Goal: Obtain resource: Download file/media

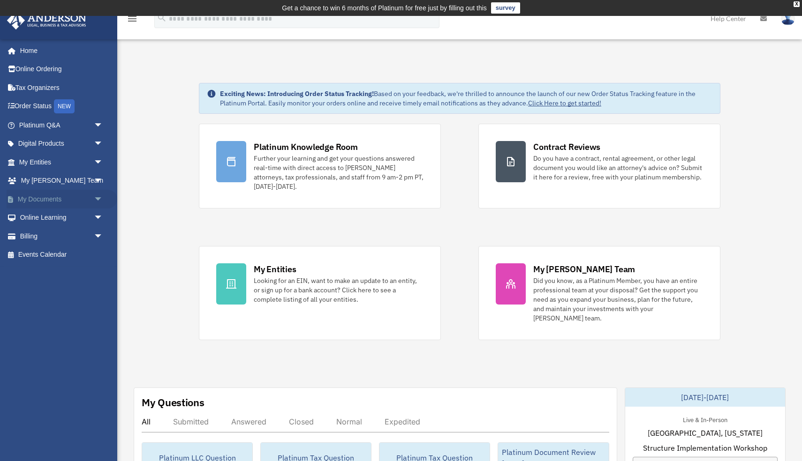
click at [53, 199] on link "My Documents arrow_drop_down" at bounding box center [62, 199] width 111 height 19
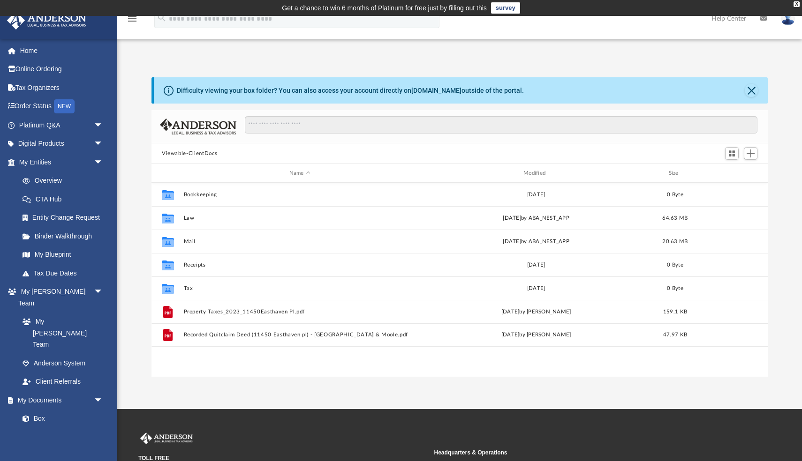
scroll to position [213, 616]
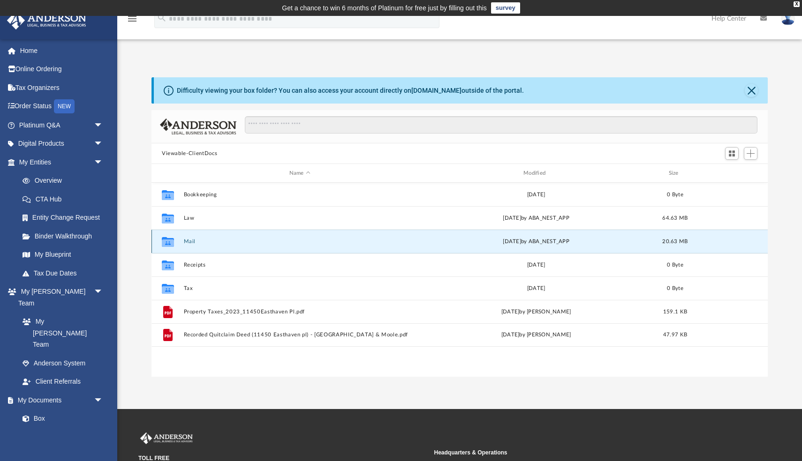
click at [192, 242] on button "Mail" at bounding box center [300, 242] width 232 height 6
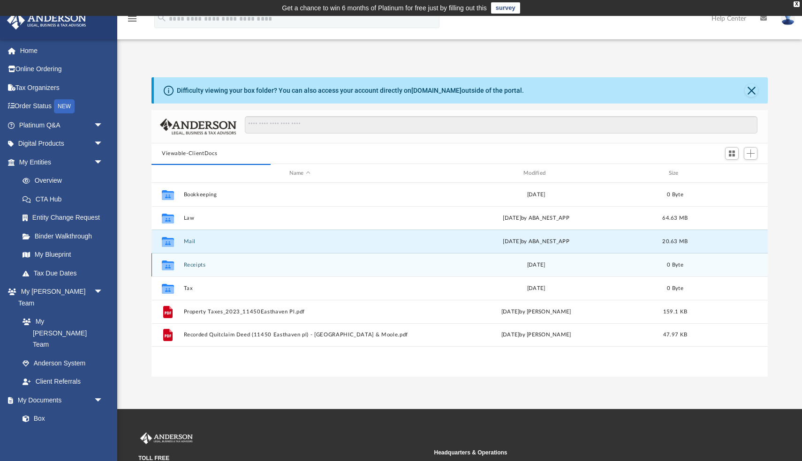
click at [194, 267] on button "Receipts" at bounding box center [300, 265] width 232 height 6
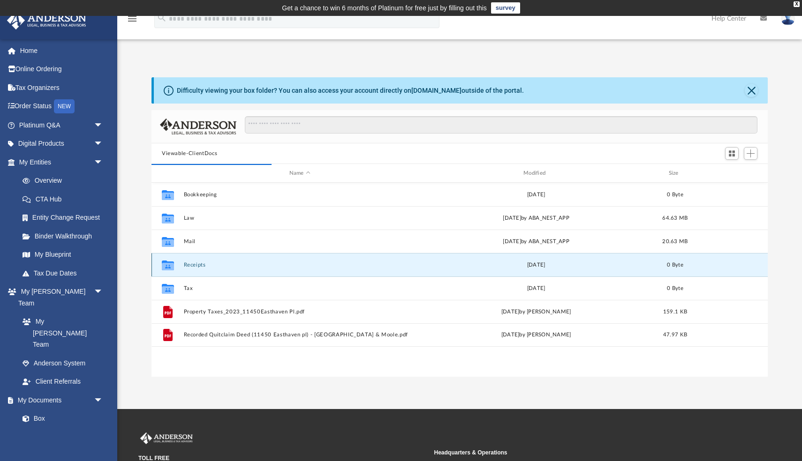
click at [194, 267] on button "Receipts" at bounding box center [300, 265] width 232 height 6
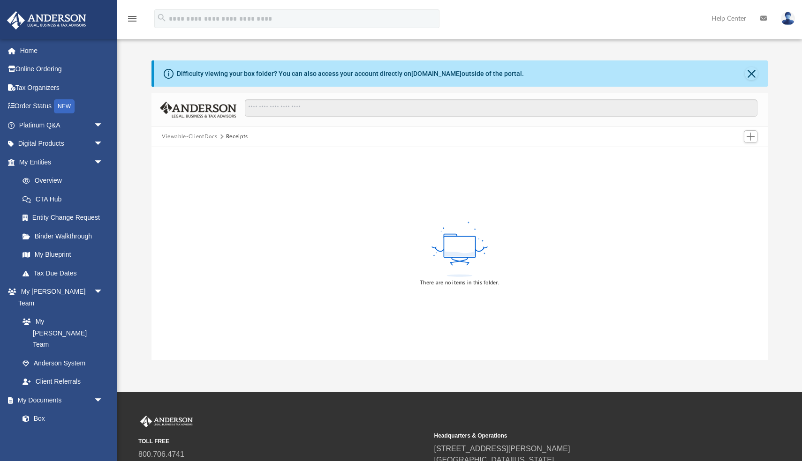
scroll to position [0, 0]
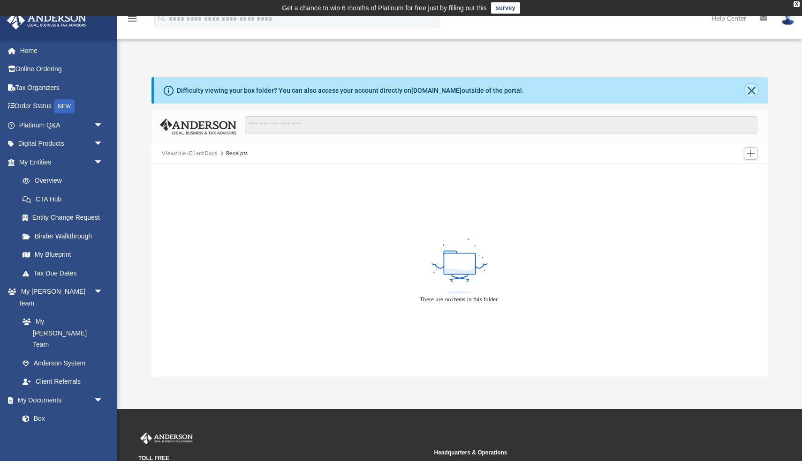
click at [754, 90] on button "Close" at bounding box center [751, 90] width 13 height 13
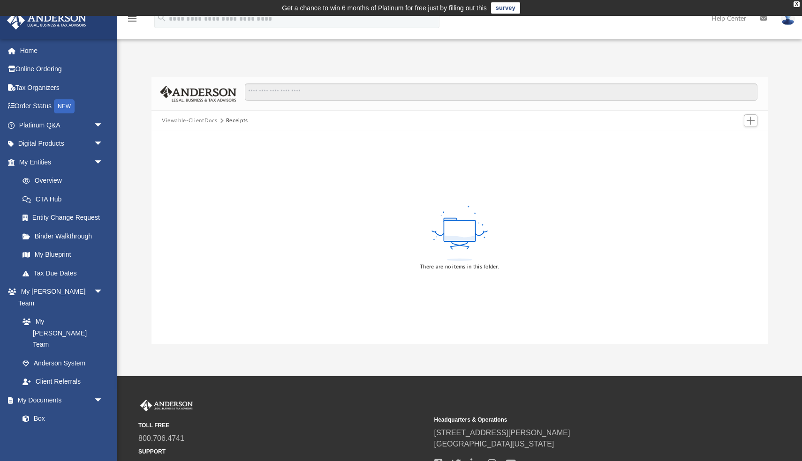
click at [200, 120] on button "Viewable-ClientDocs" at bounding box center [189, 121] width 55 height 8
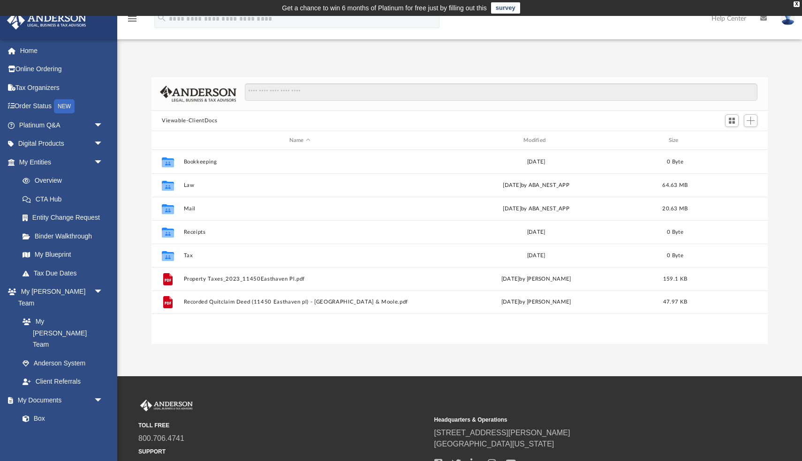
scroll to position [213, 616]
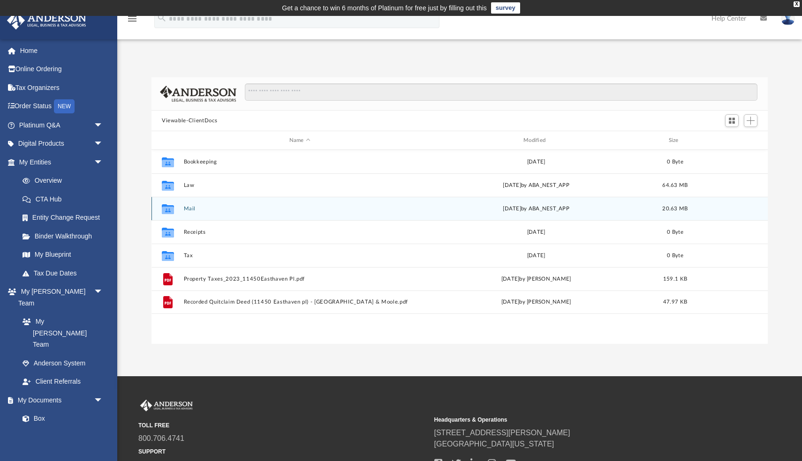
click at [216, 205] on div "Collaborated Folder Mail Wed Sep 3 2025 by ABA_NEST_APP 20.63 MB" at bounding box center [459, 208] width 616 height 23
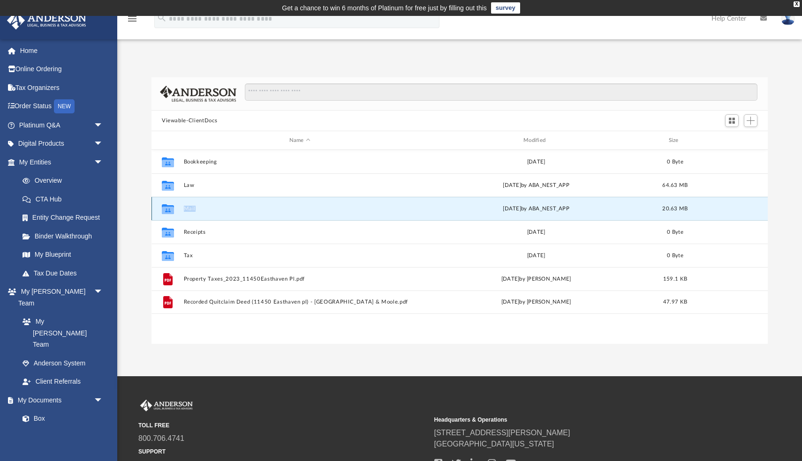
click at [216, 205] on div "Collaborated Folder Mail Wed Sep 3 2025 by ABA_NEST_APP 20.63 MB" at bounding box center [459, 208] width 616 height 23
click at [171, 212] on icon "grid" at bounding box center [168, 210] width 12 height 8
click at [231, 212] on div "Collaborated Folder Mail Wed Sep 3 2025 by ABA_NEST_APP 20.63 MB" at bounding box center [459, 208] width 616 height 23
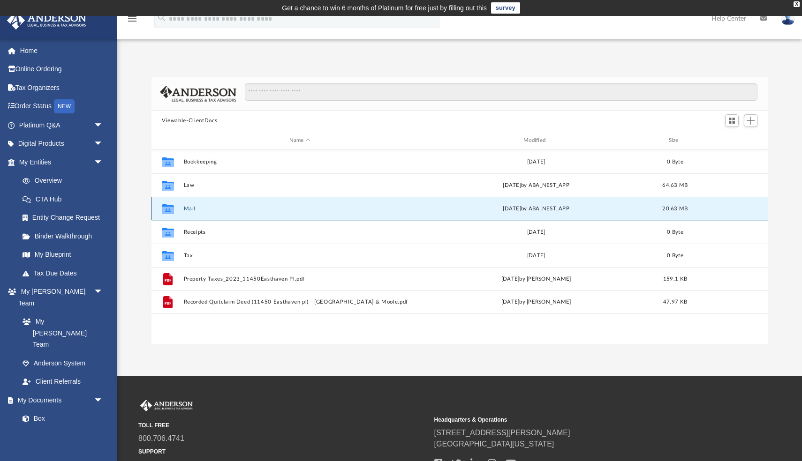
click at [224, 206] on button "Mail" at bounding box center [300, 209] width 232 height 6
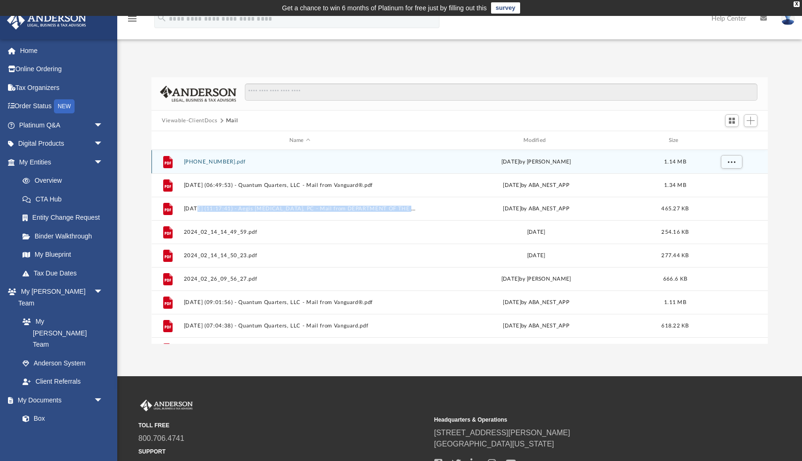
click at [239, 161] on button "05-20-20240001.pdf" at bounding box center [300, 162] width 232 height 6
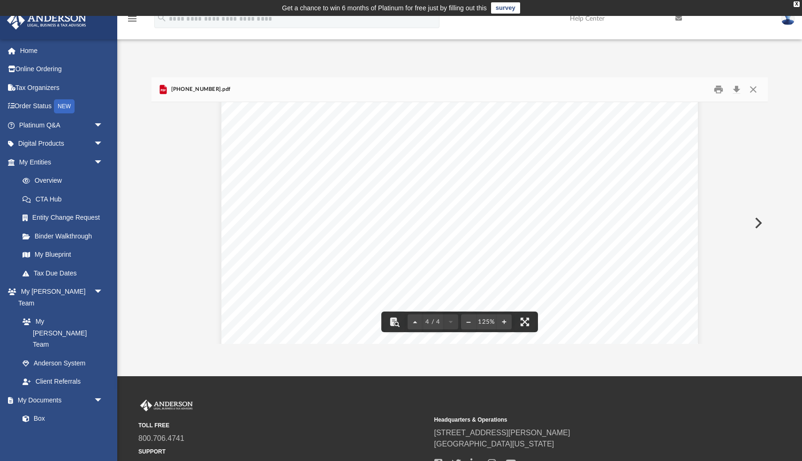
scroll to position [2147, 0]
click at [754, 89] on button "Close" at bounding box center [753, 90] width 17 height 15
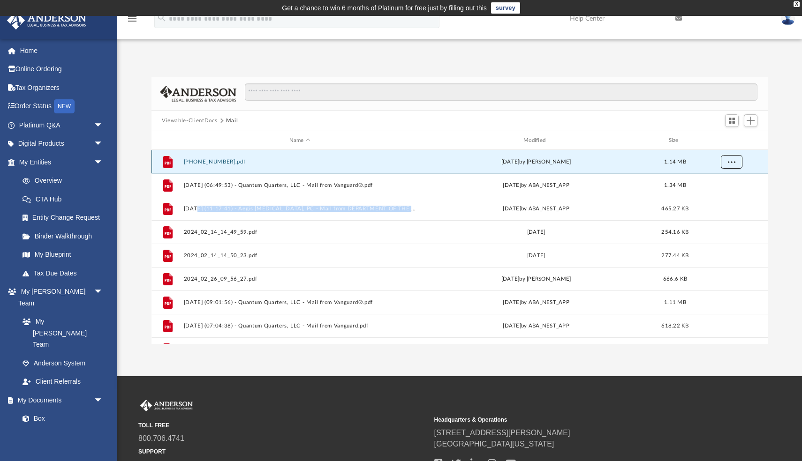
click at [731, 160] on span "More options" at bounding box center [732, 161] width 8 height 5
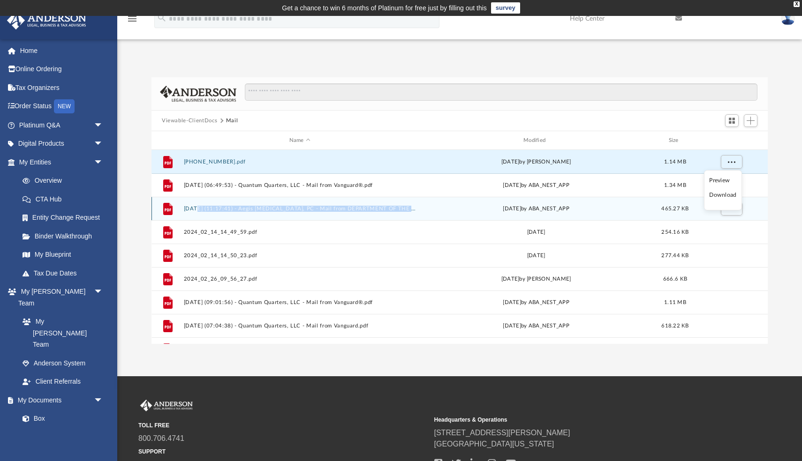
click at [242, 217] on div "File 2024.10.29 (11:17:41) - Aegis Endoscopy, PC - Mail from DEPARTMENT OF THE …" at bounding box center [459, 208] width 616 height 23
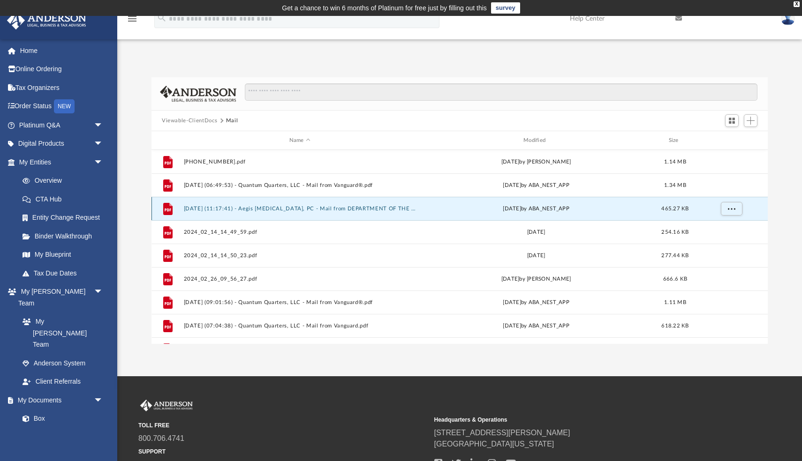
click at [339, 210] on button "2024.10.29 (11:17:41) - Aegis Endoscopy, PC - Mail from DEPARTMENT OF THE TREAS…" at bounding box center [300, 209] width 232 height 6
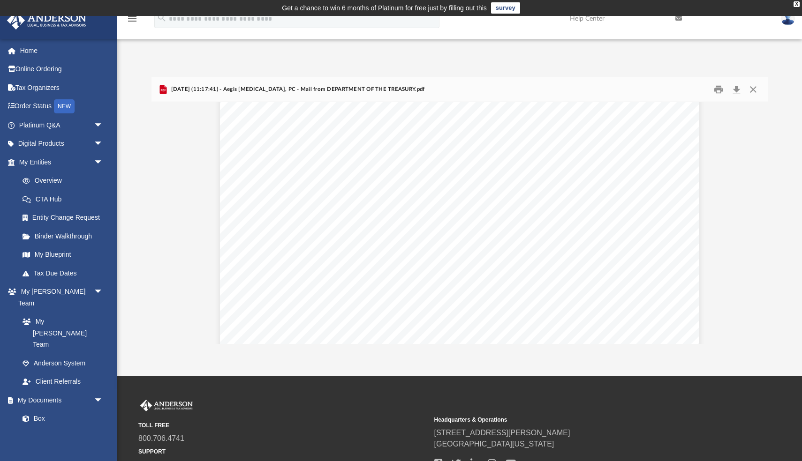
scroll to position [0, 0]
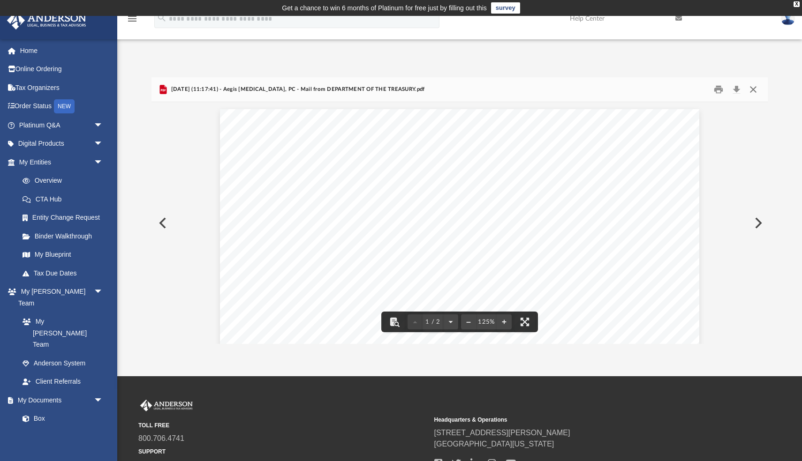
click at [752, 89] on button "Close" at bounding box center [753, 90] width 17 height 15
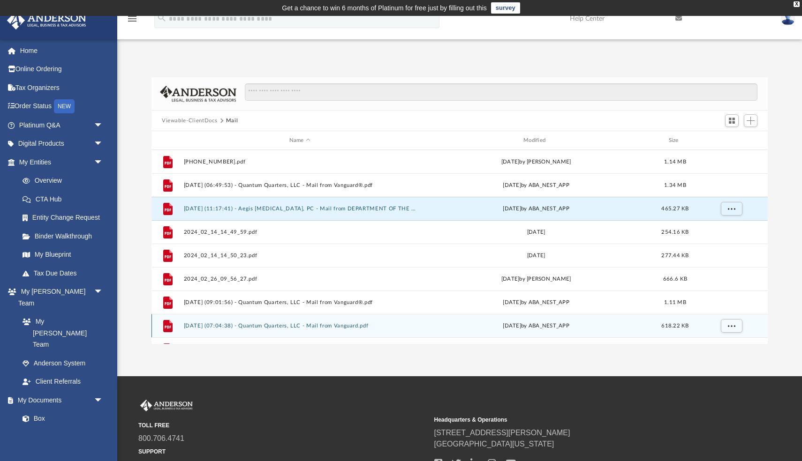
click at [301, 322] on div "File 2025.01.24 (07:04:38) - Quantum Quarters, LLC - Mail from Vanguard.pdf Fri…" at bounding box center [459, 325] width 616 height 23
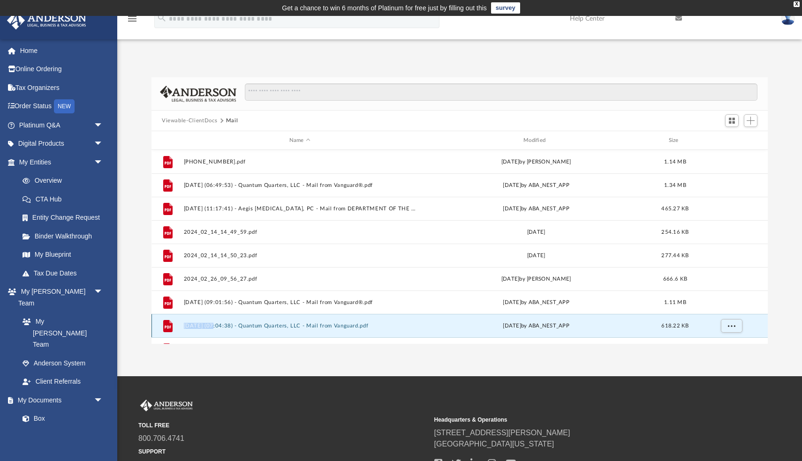
click at [301, 322] on div "File 2025.01.24 (07:04:38) - Quantum Quarters, LLC - Mail from Vanguard.pdf Fri…" at bounding box center [459, 325] width 616 height 23
click at [273, 324] on button "2025.01.24 (07:04:38) - Quantum Quarters, LLC - Mail from Vanguard.pdf" at bounding box center [300, 326] width 232 height 6
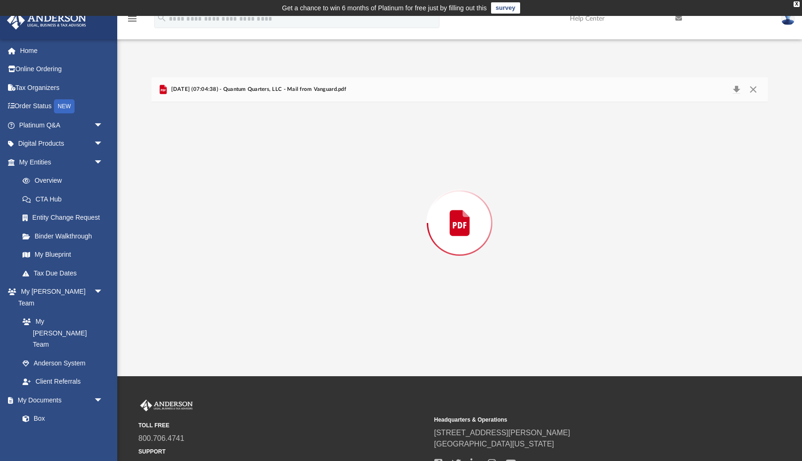
click at [273, 324] on div "Preview" at bounding box center [459, 223] width 616 height 242
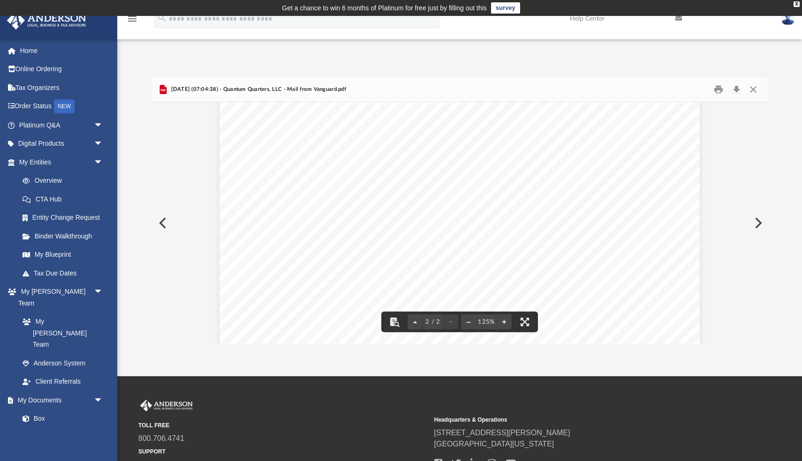
scroll to position [1023, 0]
click at [738, 89] on button "Download" at bounding box center [736, 90] width 17 height 15
click at [755, 90] on button "Close" at bounding box center [753, 90] width 17 height 15
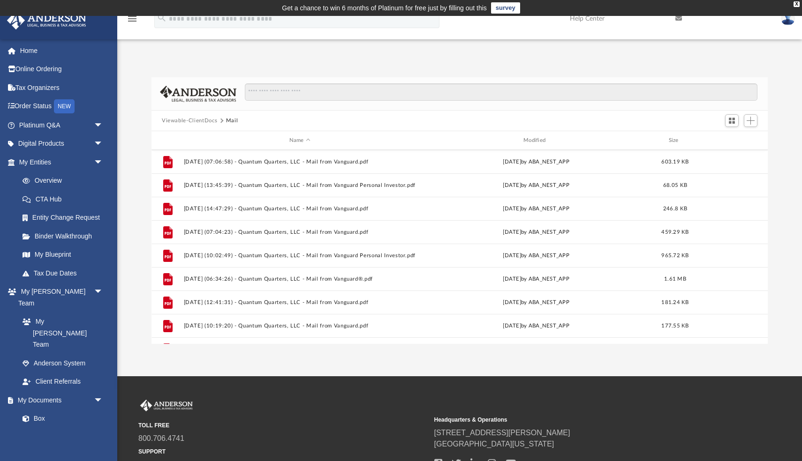
scroll to position [485, 0]
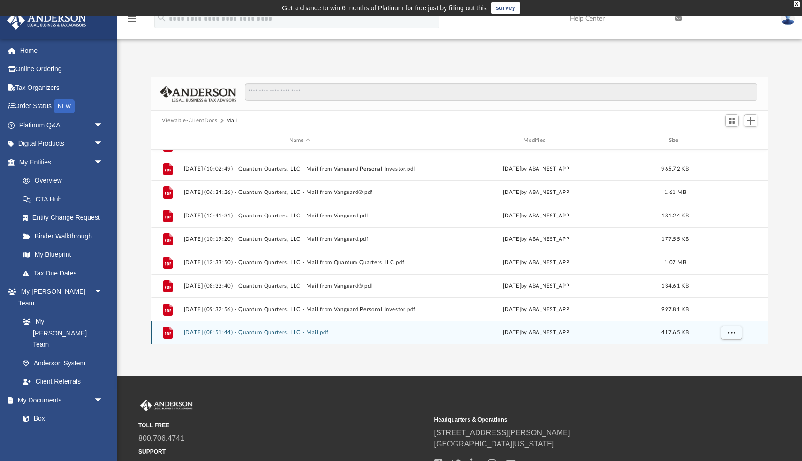
click at [324, 332] on button "2025.09.03 (08:51:44) - Quantum Quarters, LLC - Mail.pdf" at bounding box center [300, 333] width 232 height 6
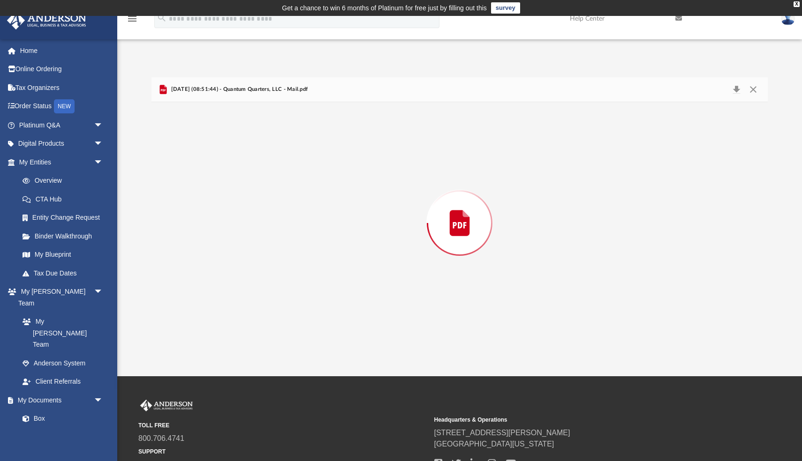
click at [324, 332] on div "Preview" at bounding box center [459, 223] width 616 height 242
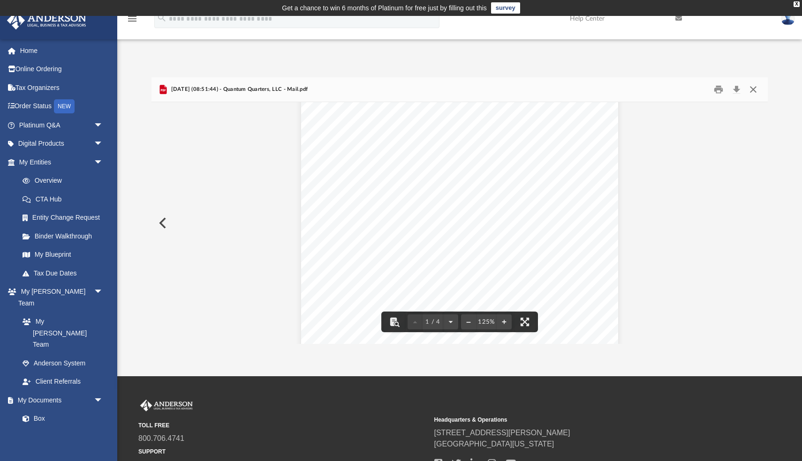
click at [754, 89] on button "Close" at bounding box center [753, 90] width 17 height 15
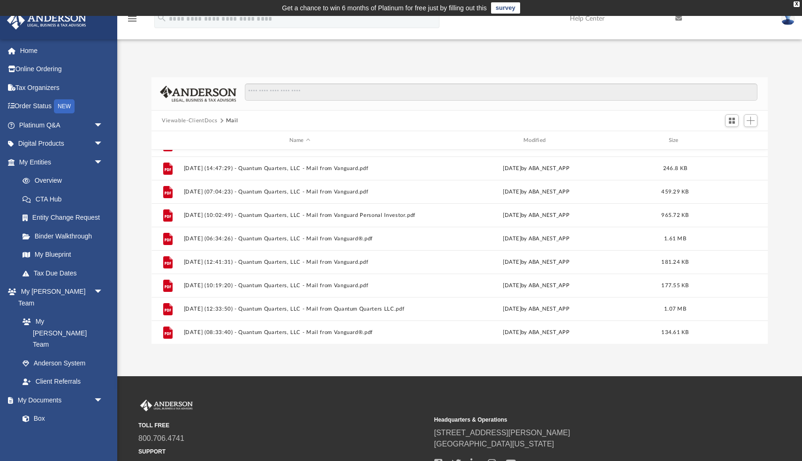
scroll to position [437, 0]
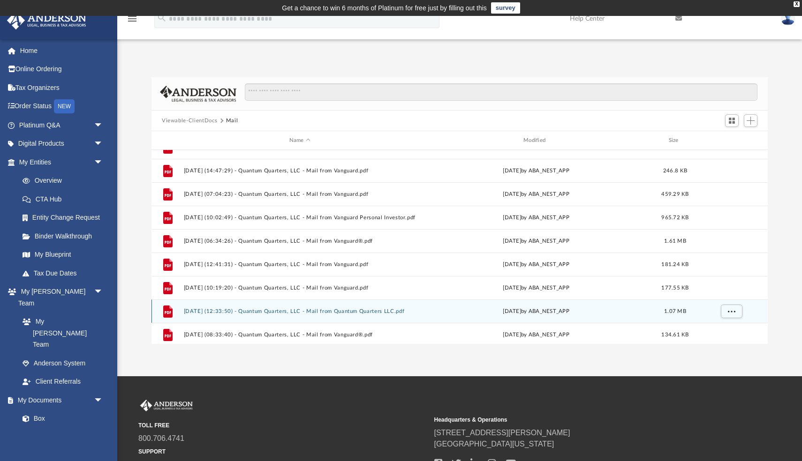
click at [362, 311] on button "2025.07.30 (12:33:50) - Quantum Quarters, LLC - Mail from Quantum Quarters LLC.…" at bounding box center [300, 312] width 232 height 6
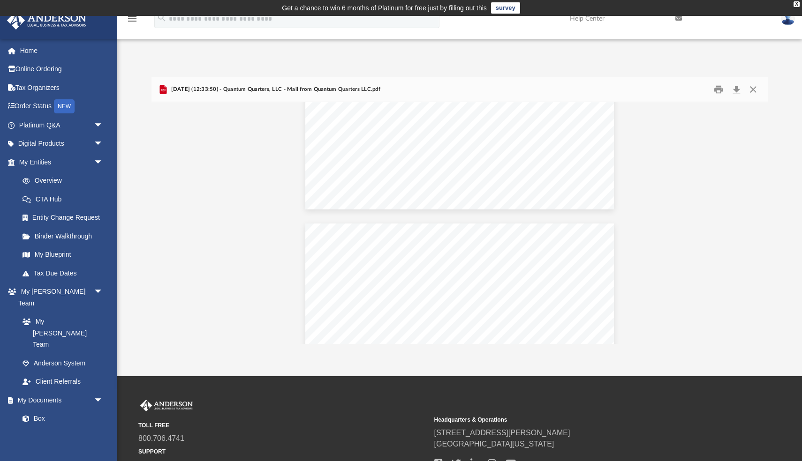
scroll to position [213, 0]
